Goal: Task Accomplishment & Management: Manage account settings

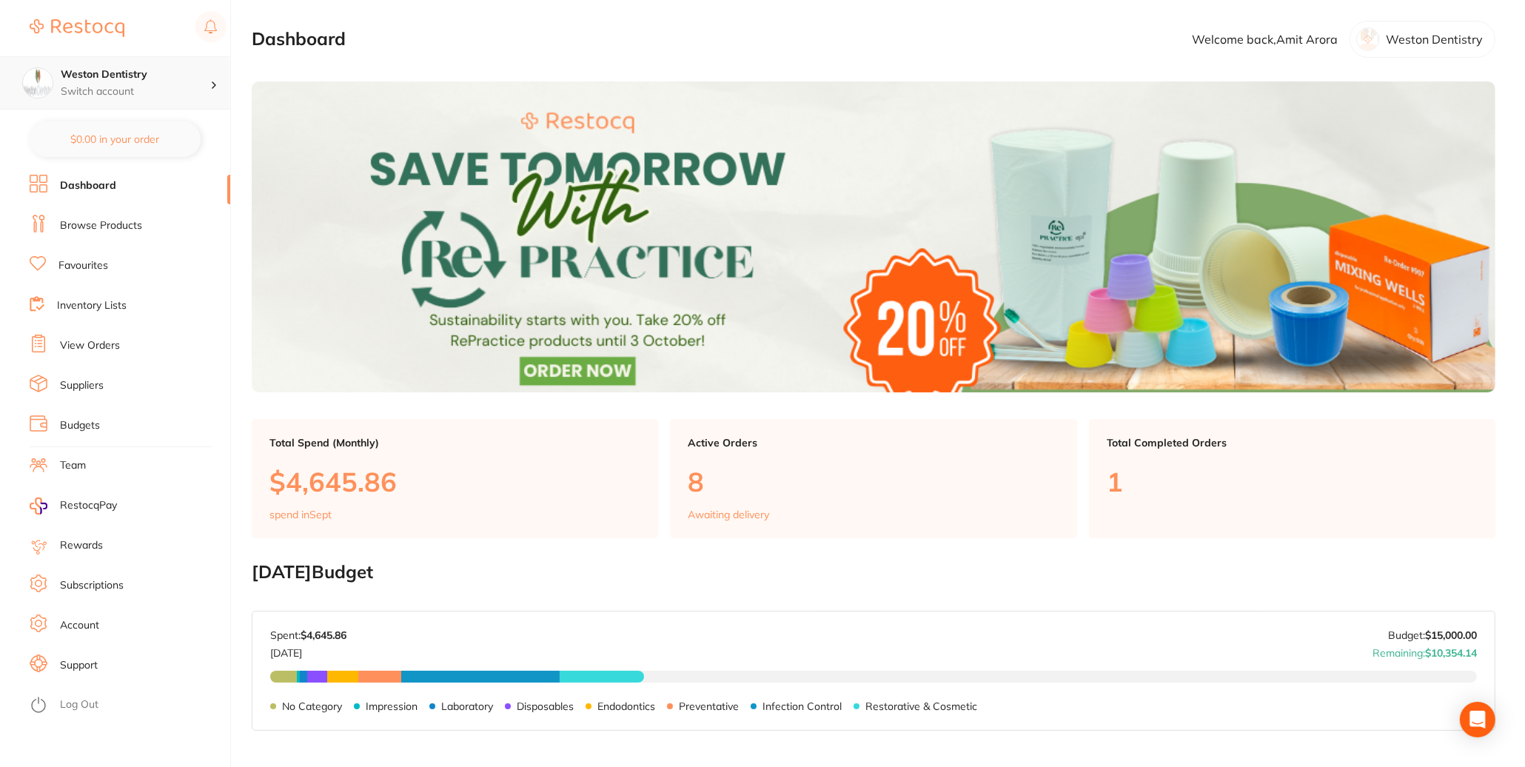
click at [117, 94] on p "Switch account" at bounding box center [136, 91] width 150 height 15
click at [113, 127] on h4 "Weston Dentistry" at bounding box center [130, 128] width 133 height 15
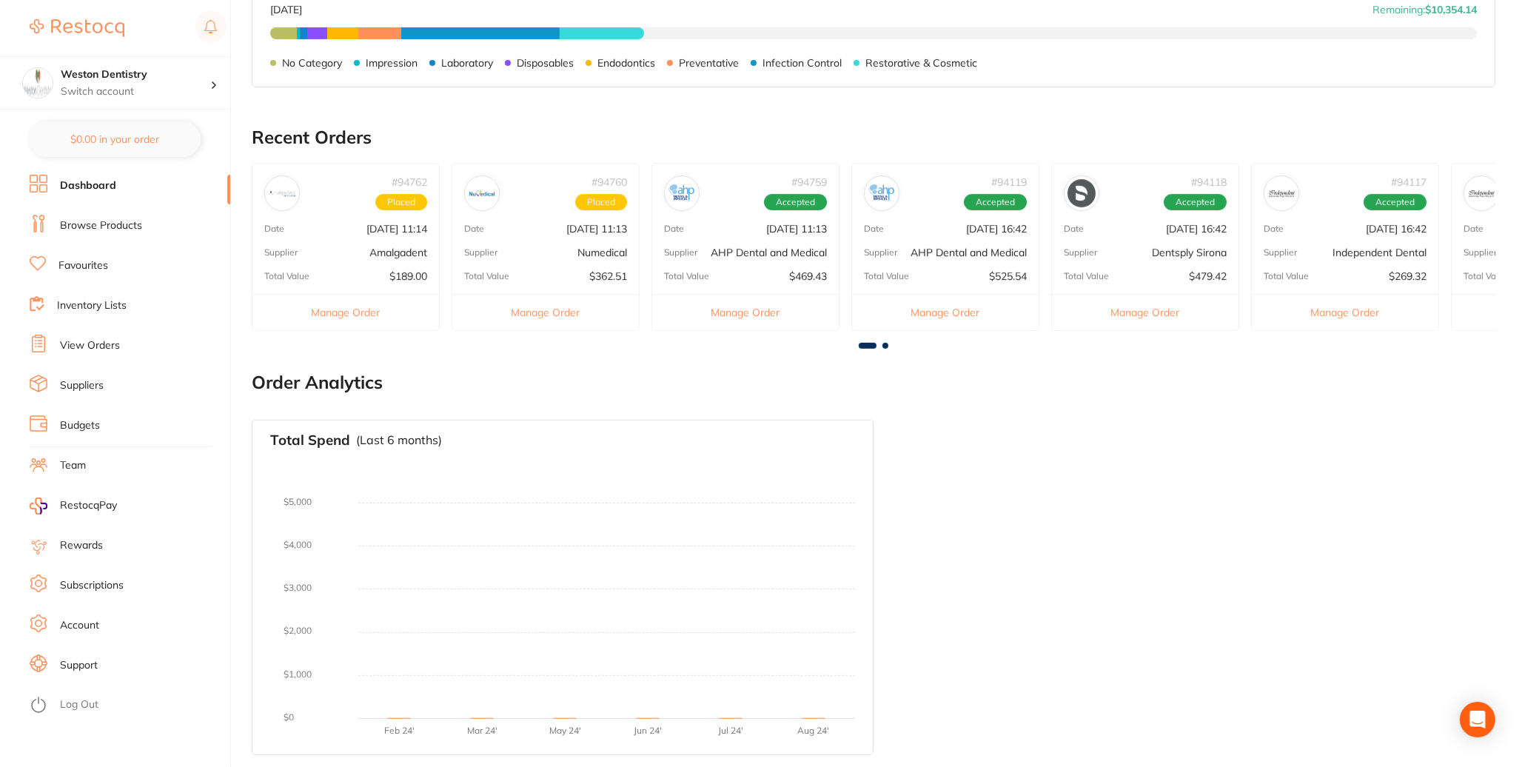
scroll to position [273, 0]
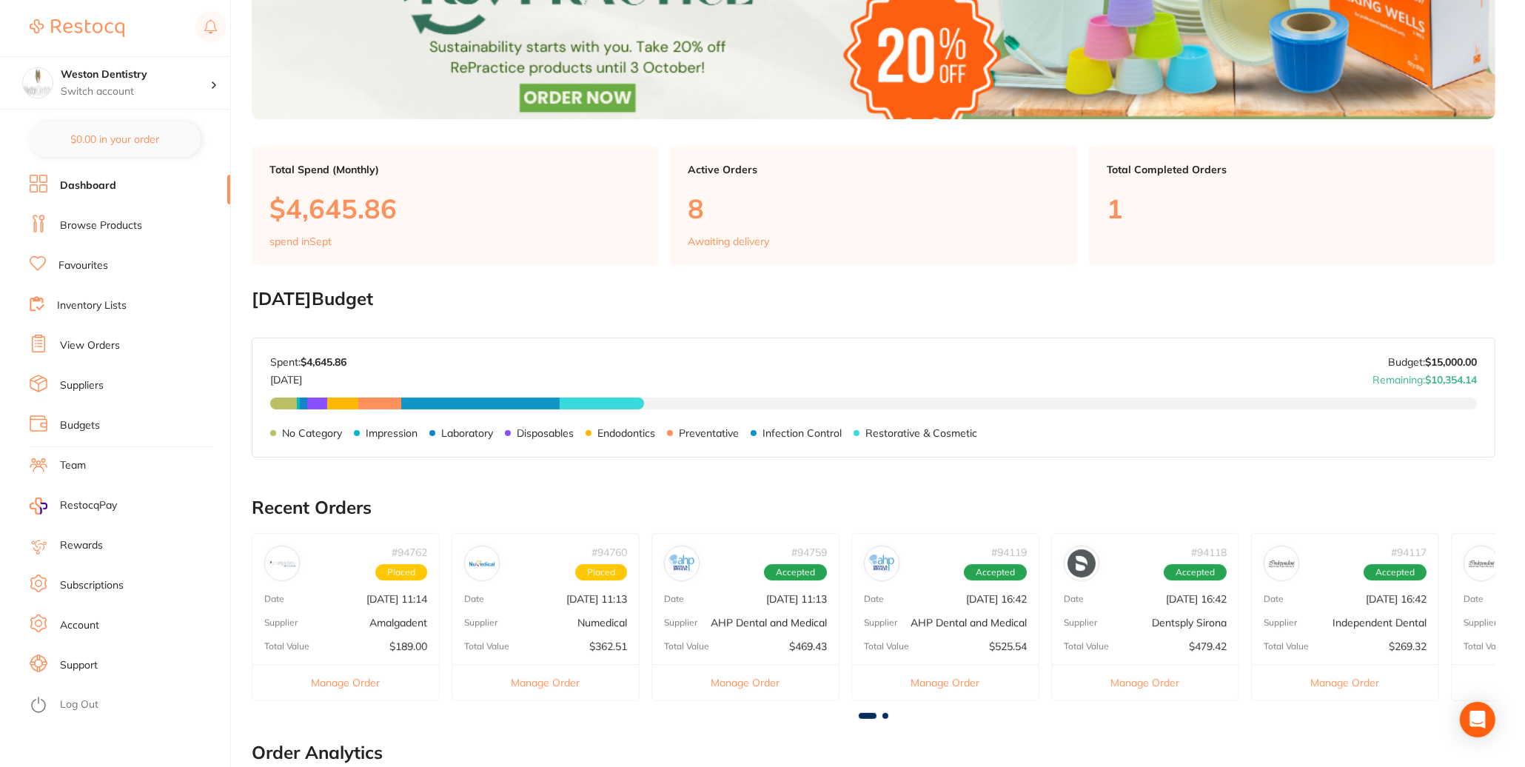
click at [113, 24] on img at bounding box center [77, 28] width 95 height 18
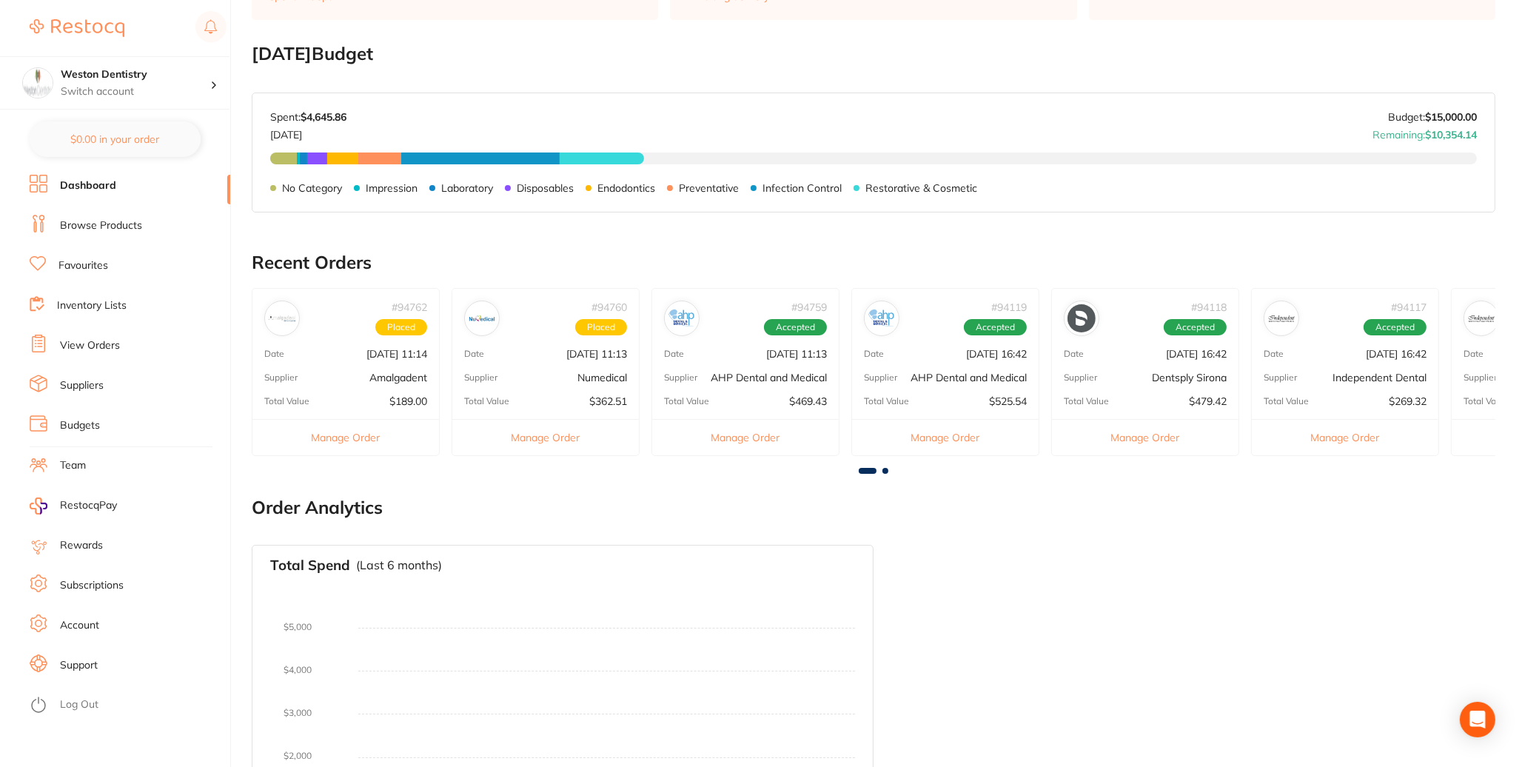
scroll to position [717, 0]
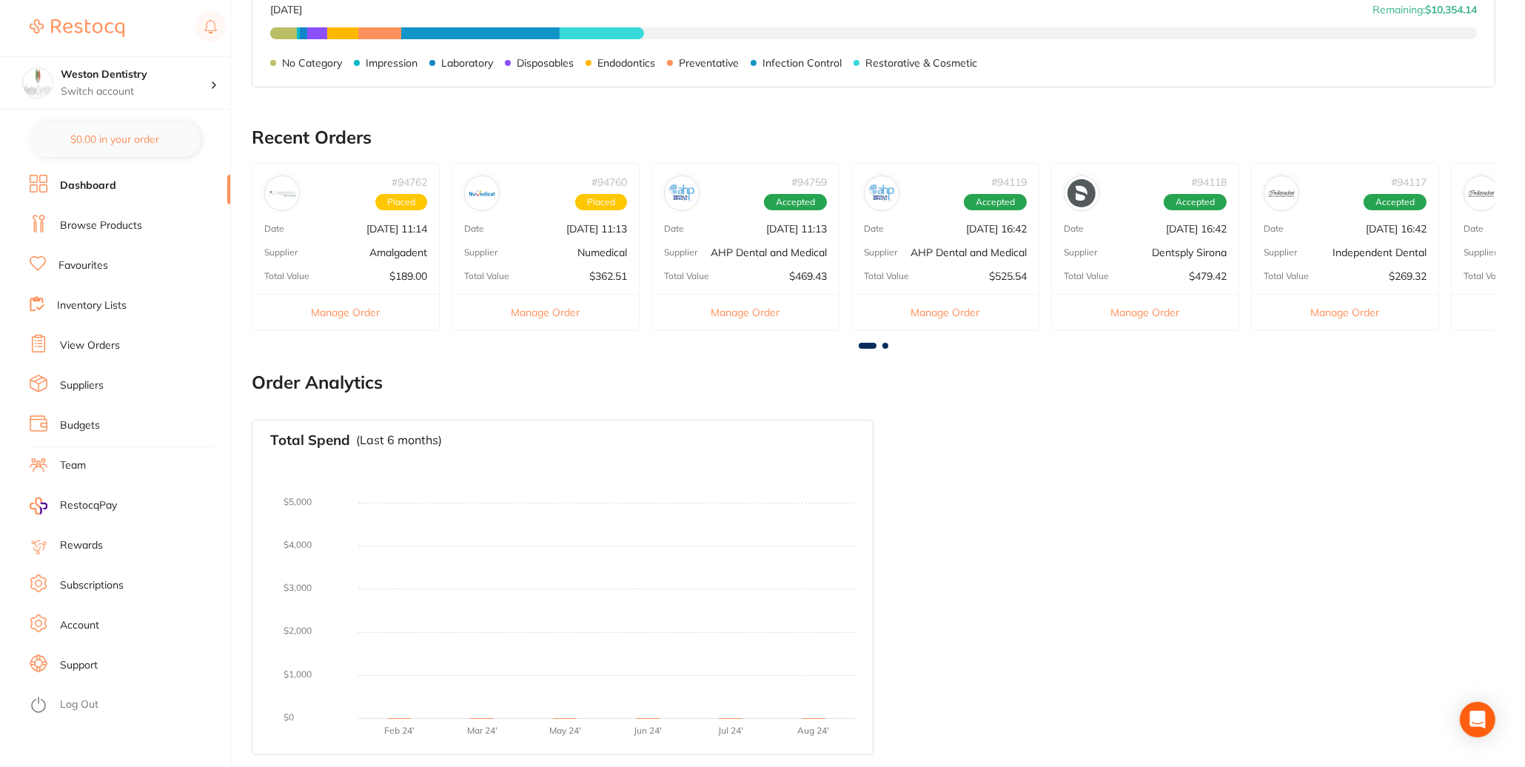
click at [88, 588] on link "Subscriptions" at bounding box center [92, 585] width 64 height 15
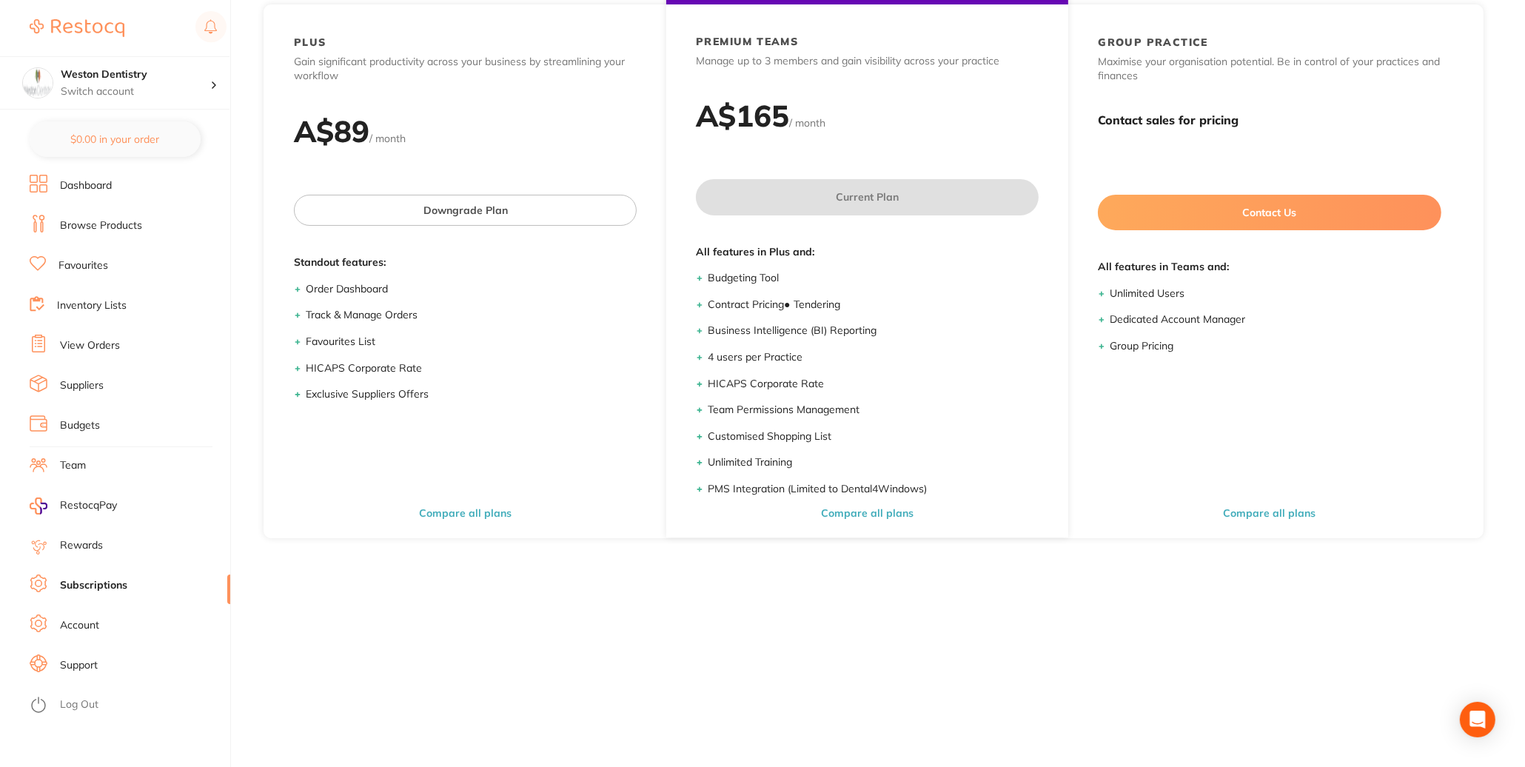
scroll to position [204, 0]
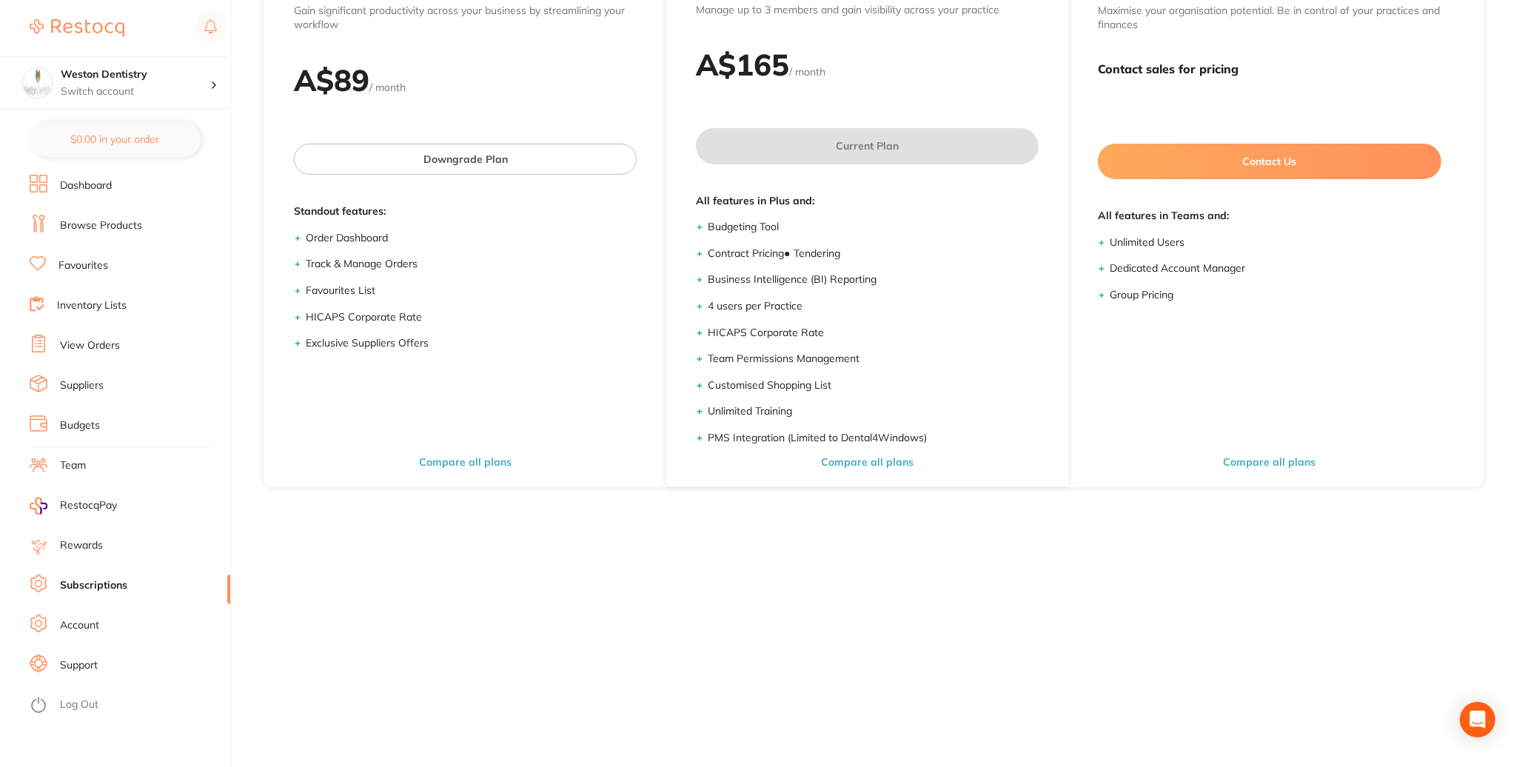
click at [82, 625] on link "Account" at bounding box center [79, 625] width 39 height 15
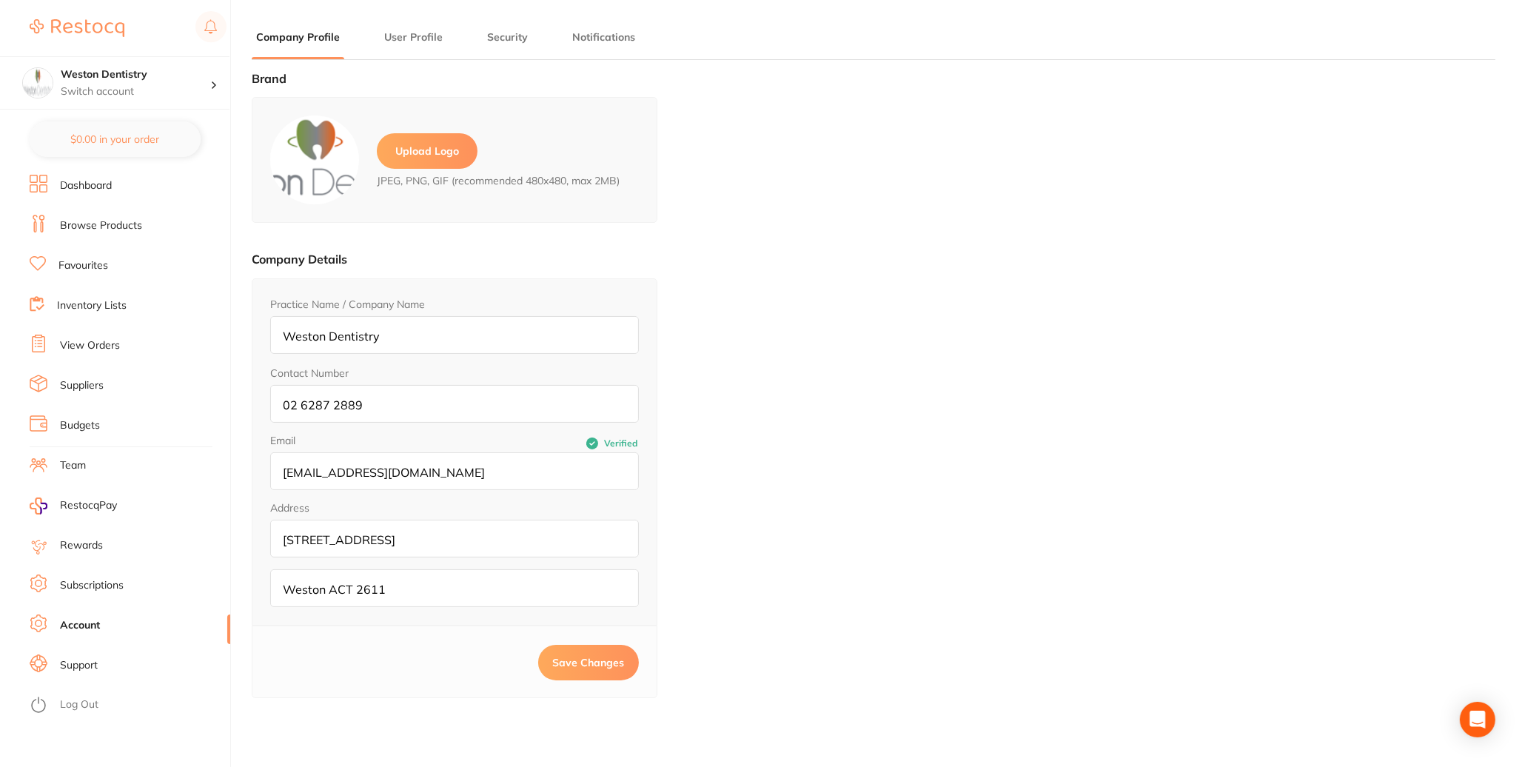
type input "Amit"
type input "Arora"
type input "[EMAIL_ADDRESS][DOMAIN_NAME]"
click at [110, 24] on img at bounding box center [77, 28] width 95 height 18
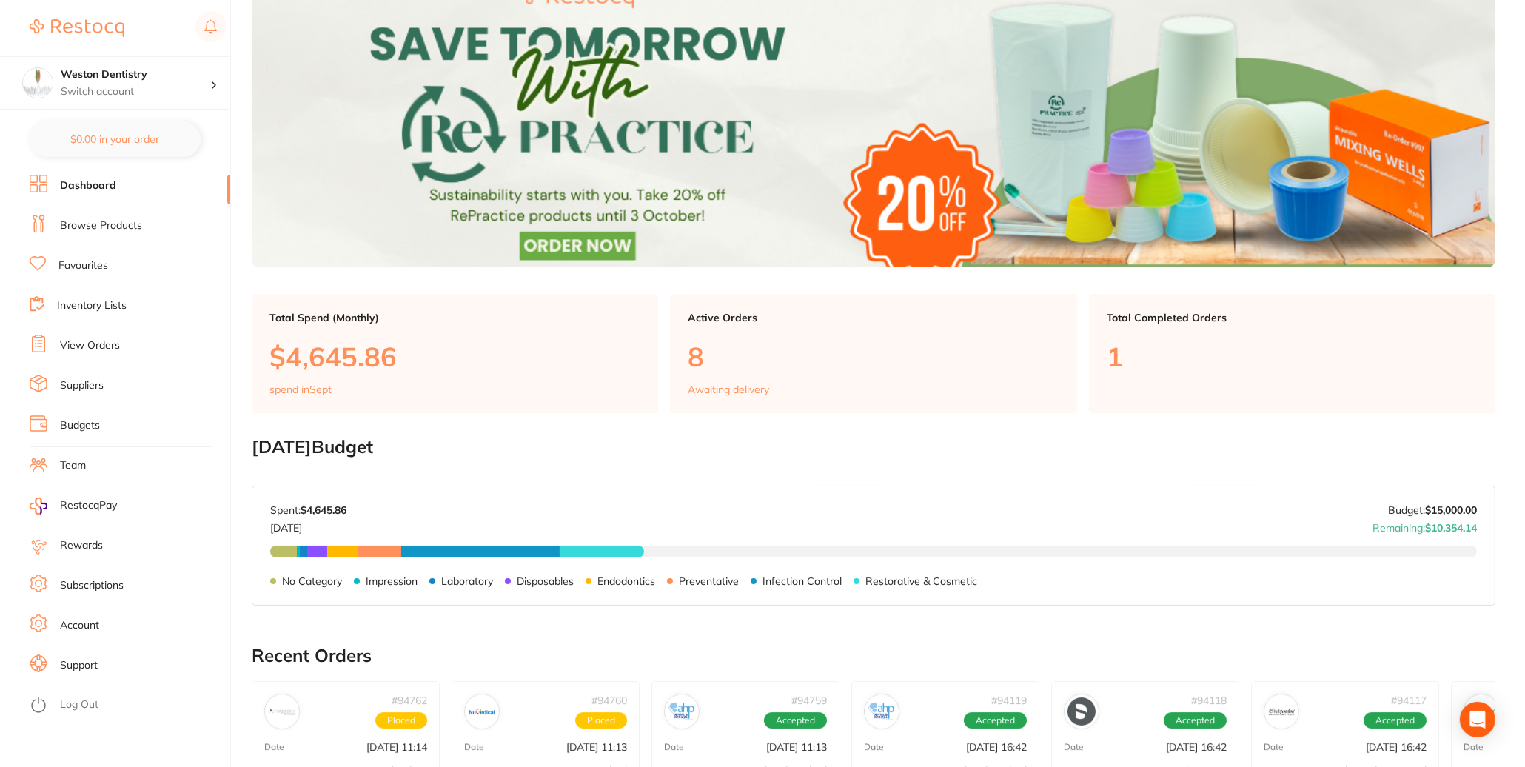
scroll to position [347, 0]
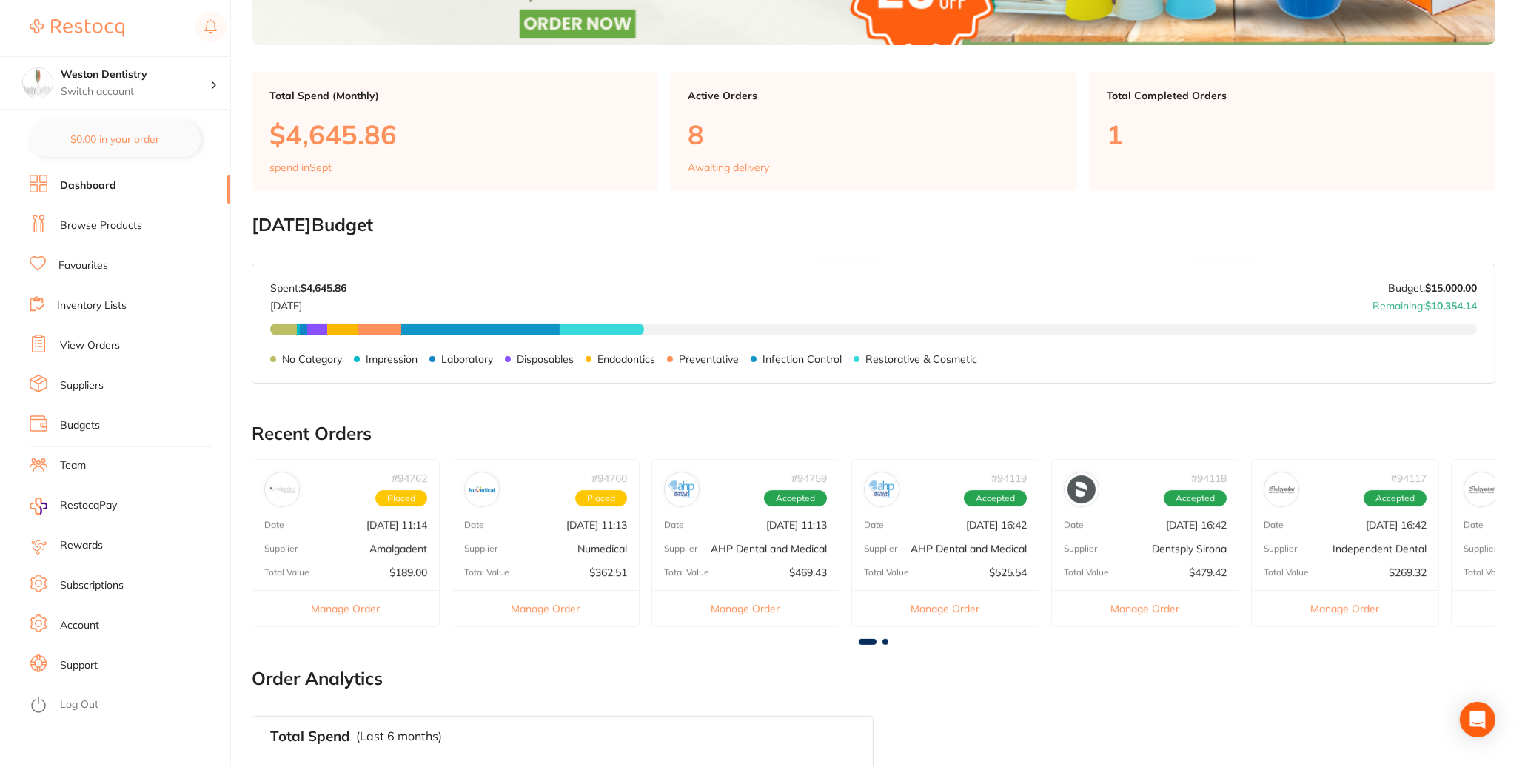
click at [98, 227] on link "Browse Products" at bounding box center [101, 225] width 82 height 15
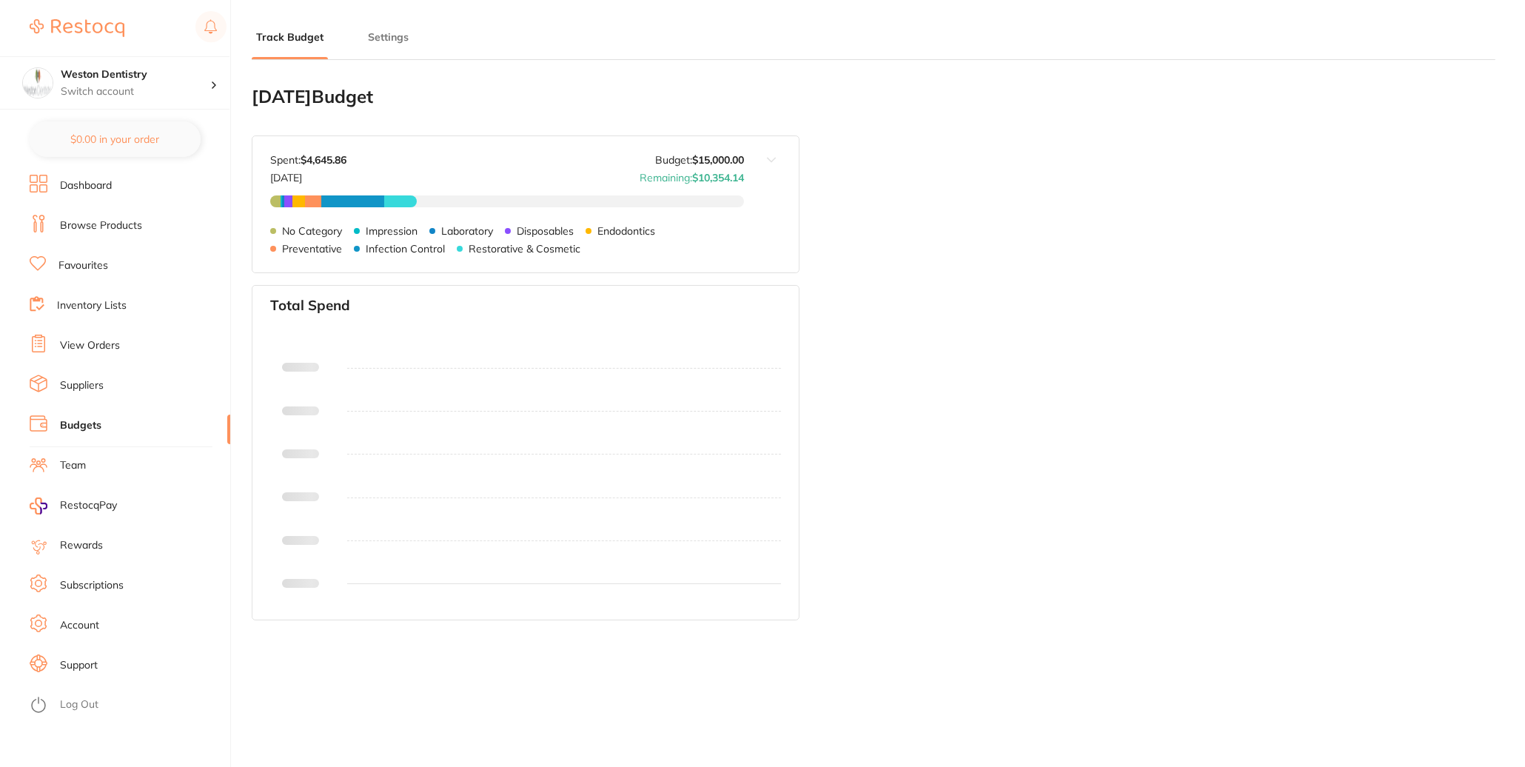
type input "15,000"
type input "0.0"
type input "15,000"
click at [692, 167] on strong "$15,000.00" at bounding box center [718, 159] width 52 height 13
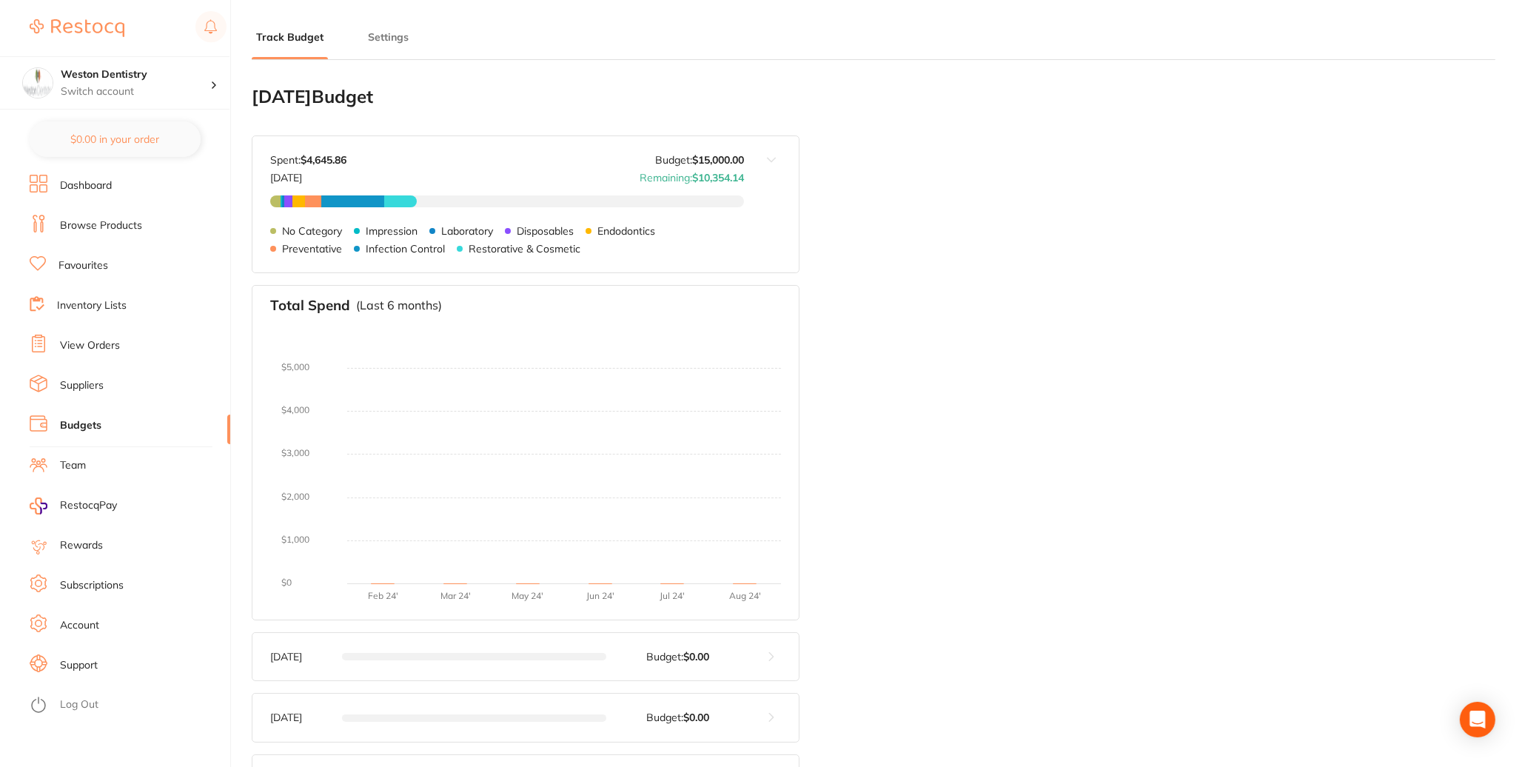
click at [693, 167] on strong "$15,000.00" at bounding box center [718, 159] width 52 height 13
click at [768, 176] on button at bounding box center [771, 204] width 55 height 136
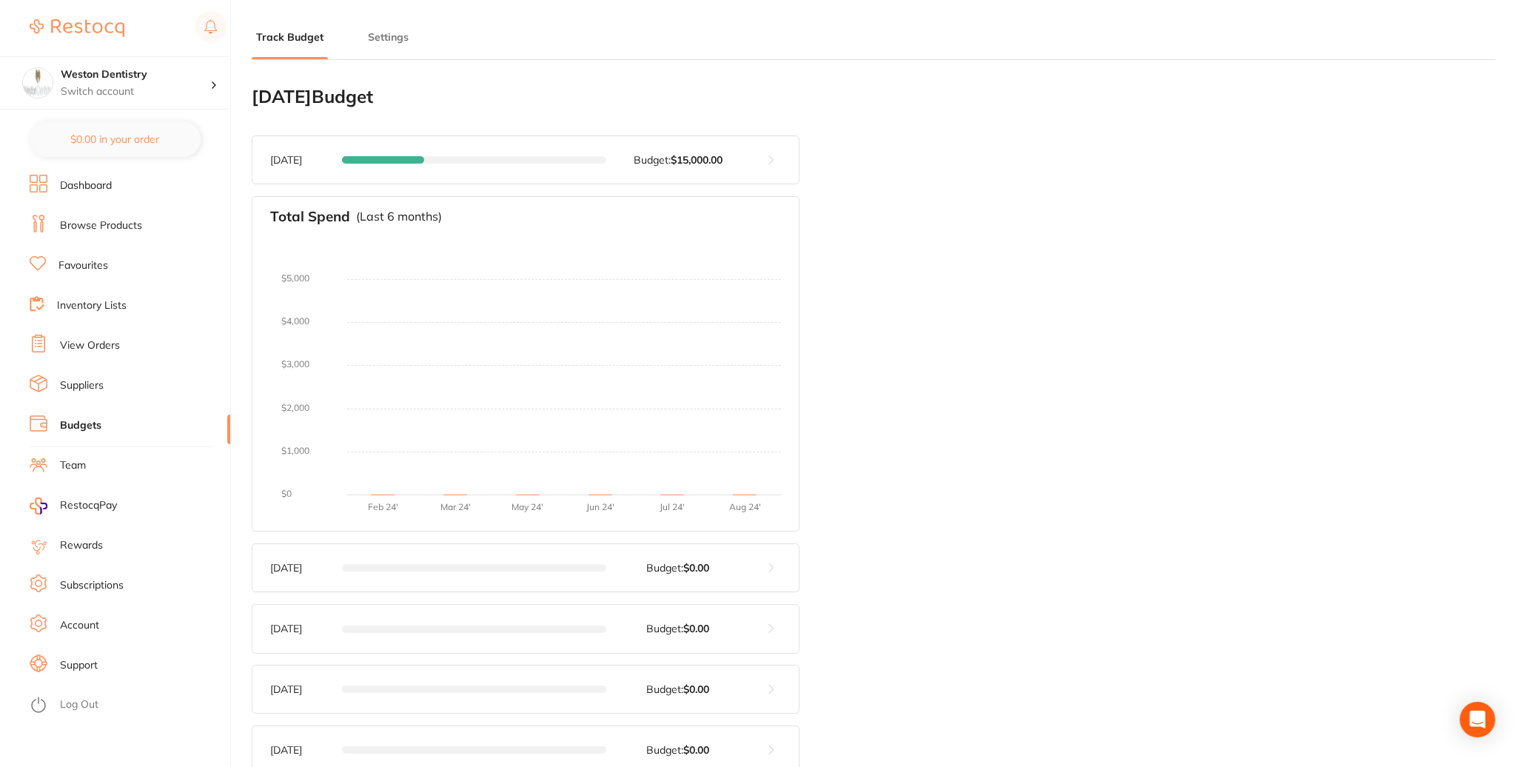
click at [480, 166] on div "Sep 2025 Budget: $15,000.00" at bounding box center [507, 160] width 474 height 12
click at [680, 167] on strong "$15,000.00" at bounding box center [697, 159] width 52 height 13
click at [384, 41] on button "Settings" at bounding box center [388, 37] width 50 height 14
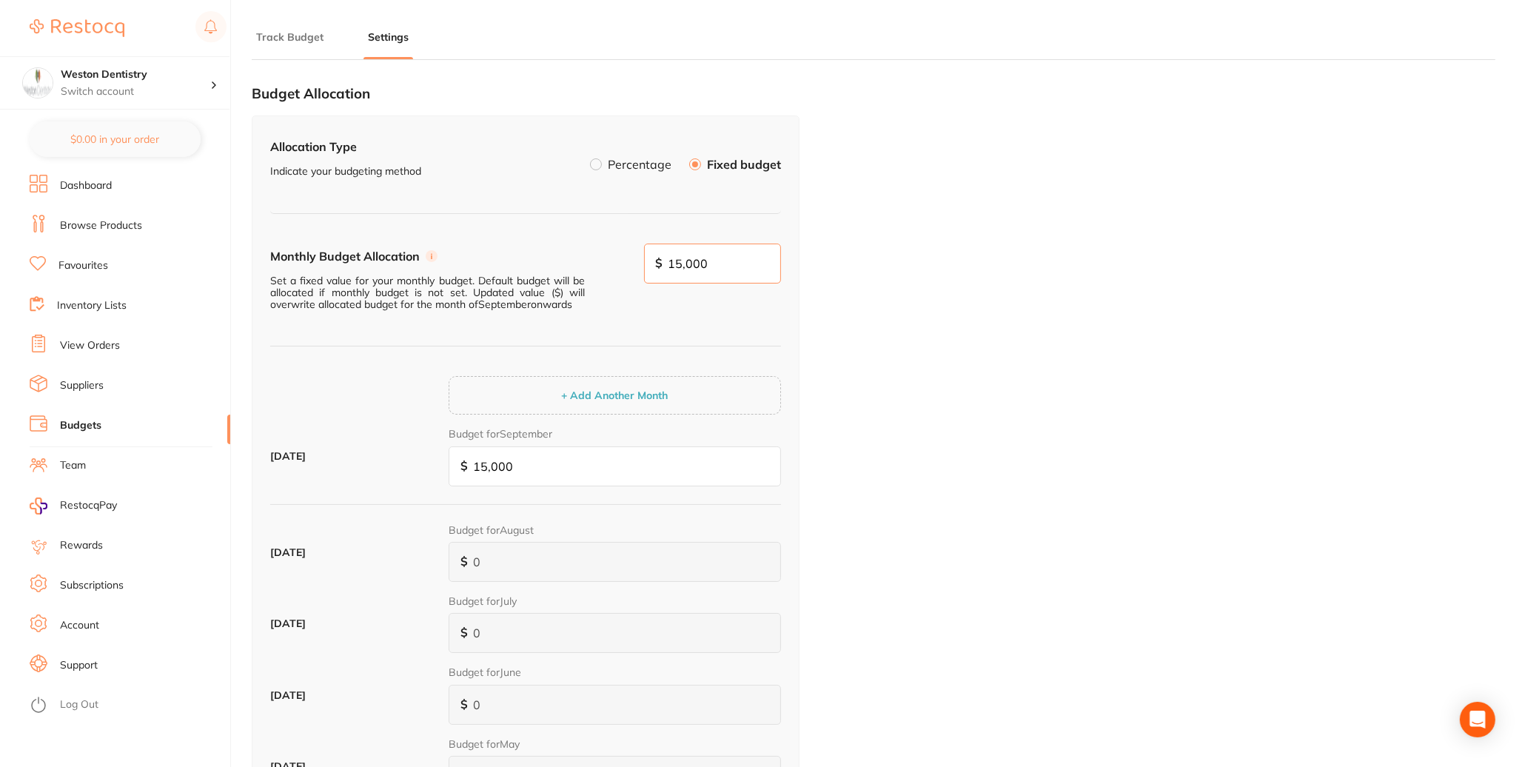
click at [687, 282] on input "15,000" at bounding box center [713, 264] width 138 height 40
drag, startPoint x: 672, startPoint y: 283, endPoint x: 670, endPoint y: 301, distance: 18.6
click at [672, 283] on input "15,000" at bounding box center [713, 264] width 138 height 40
type input "10,000"
click at [699, 347] on div "Monthly Budget Allocation Set a fixed value for your monthly budget. Default bu…" at bounding box center [525, 296] width 511 height 104
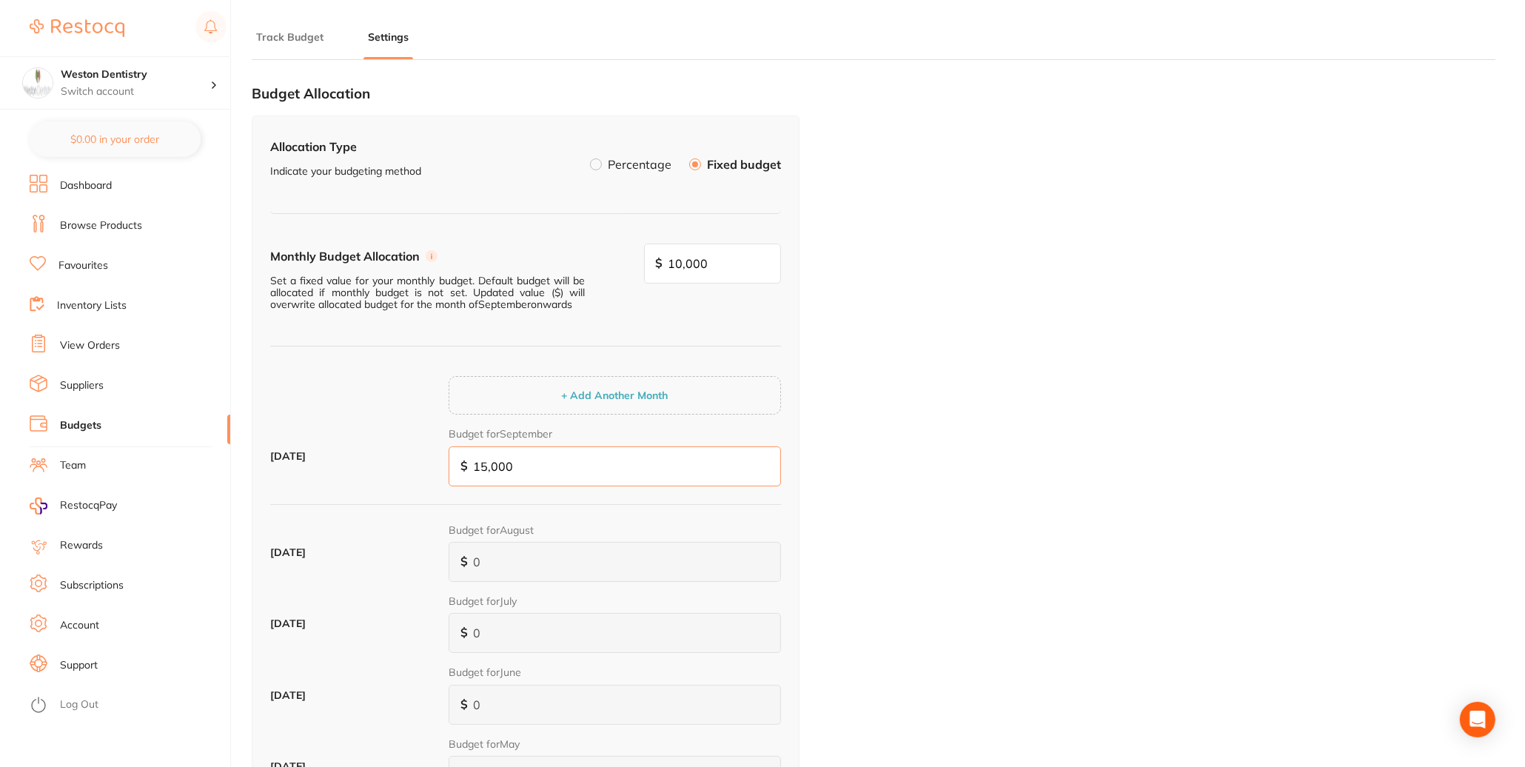
click at [490, 486] on input "15,000" at bounding box center [615, 466] width 332 height 40
type input "1,000"
type input "10,000"
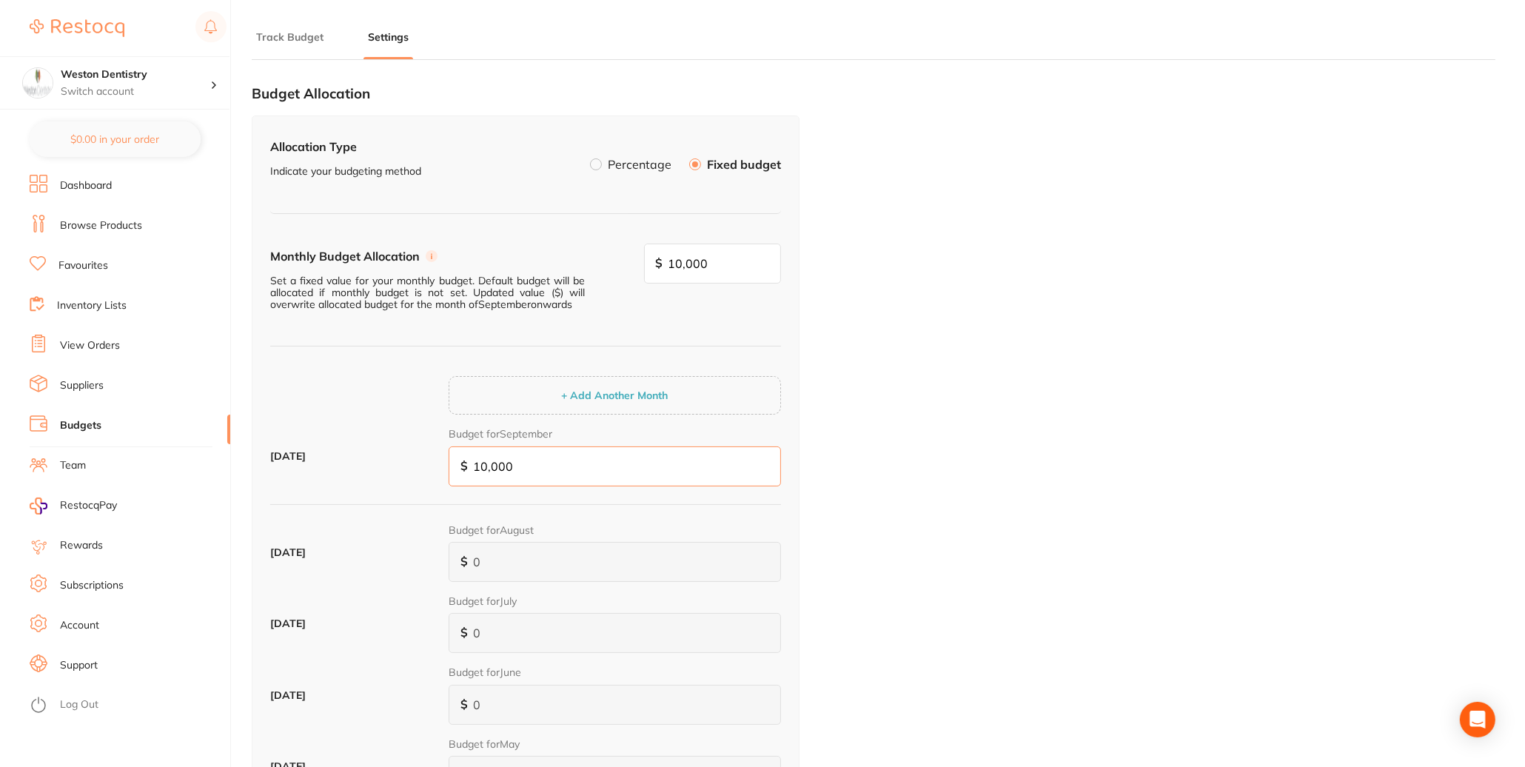
type input "10,000"
click at [557, 389] on button "+ Add Another Month" at bounding box center [614, 395] width 115 height 13
click at [742, 275] on input "10,000" at bounding box center [713, 264] width 138 height 40
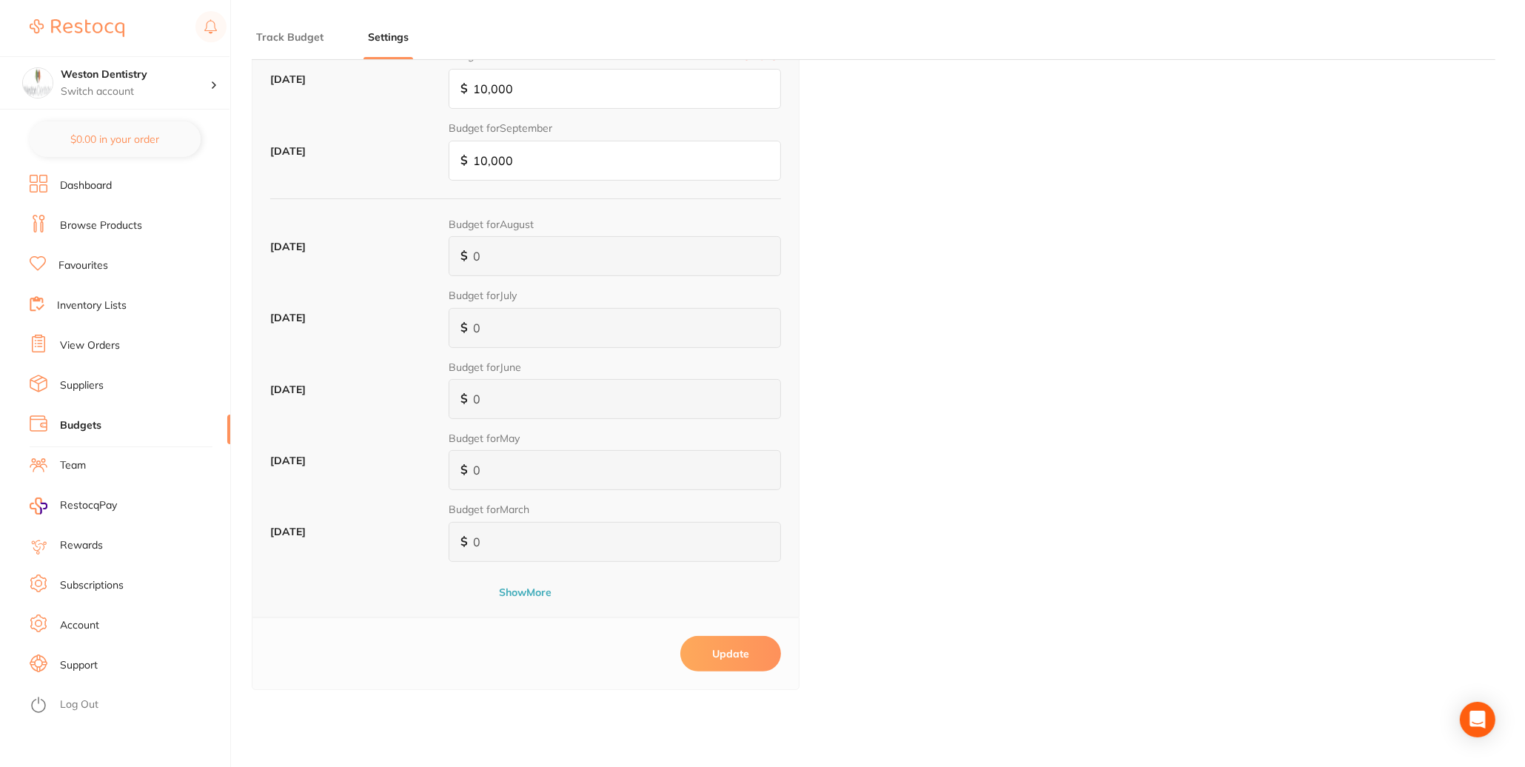
scroll to position [483, 0]
click at [743, 657] on button "Update" at bounding box center [730, 654] width 101 height 36
drag, startPoint x: 942, startPoint y: 298, endPoint x: 879, endPoint y: 282, distance: 65.7
click at [942, 298] on div "Budget Allocation Allocation Type Indicate your budgeting method Percentage Fix…" at bounding box center [873, 230] width 1243 height 1071
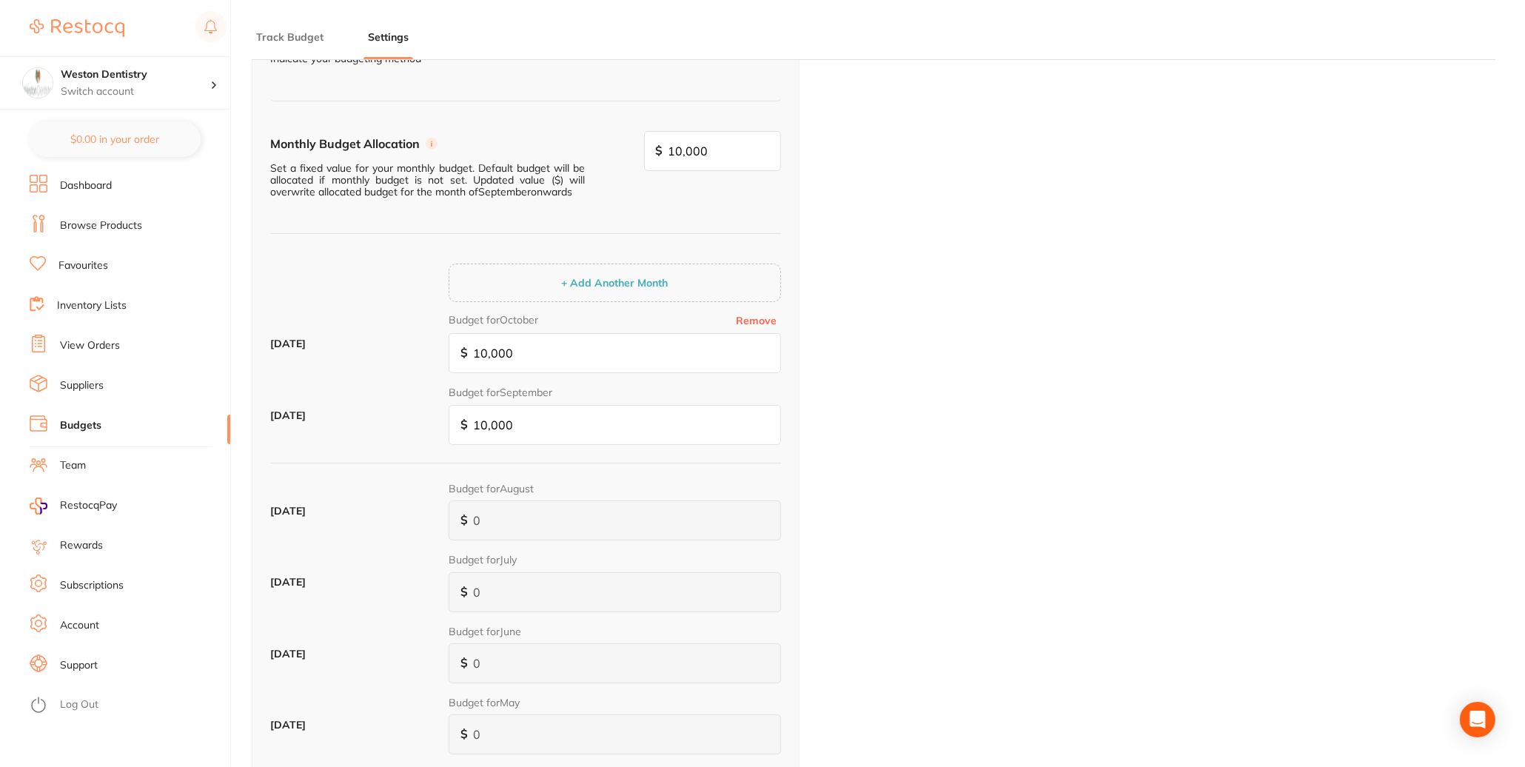
scroll to position [0, 0]
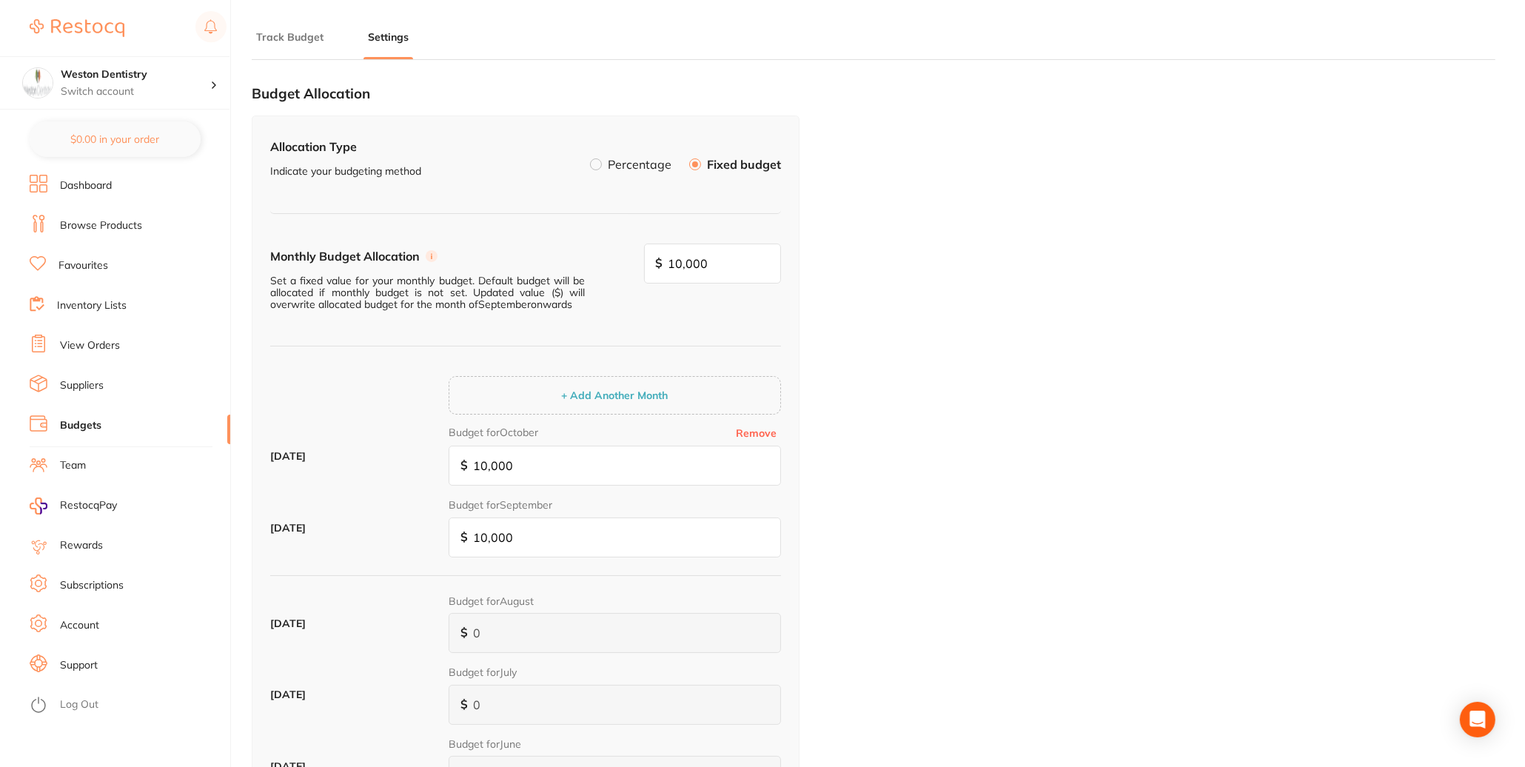
click at [91, 186] on link "Dashboard" at bounding box center [86, 185] width 52 height 15
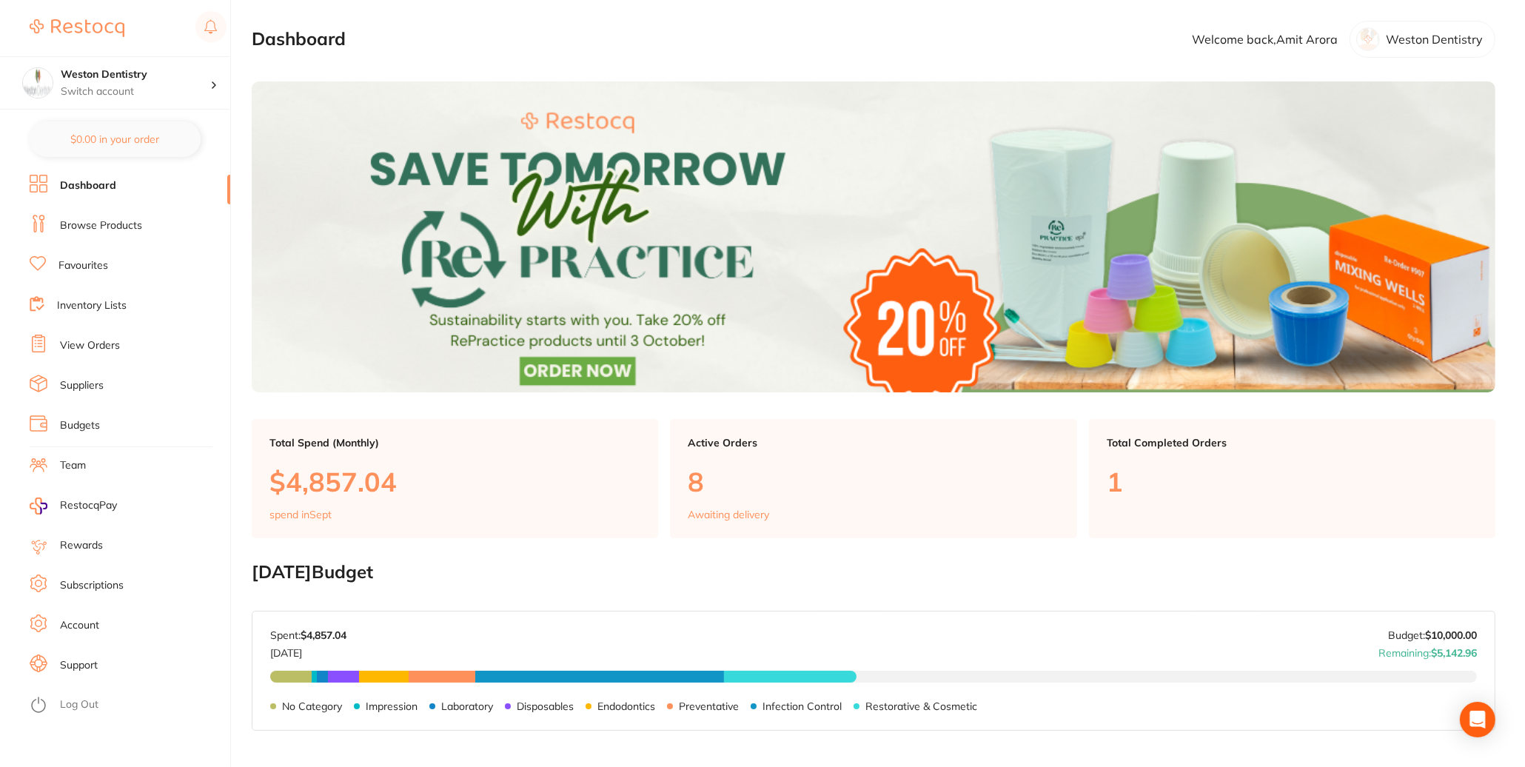
drag, startPoint x: 89, startPoint y: 26, endPoint x: 94, endPoint y: 32, distance: 7.9
click at [89, 25] on img at bounding box center [77, 28] width 95 height 18
